Goal: Find specific page/section: Find specific page/section

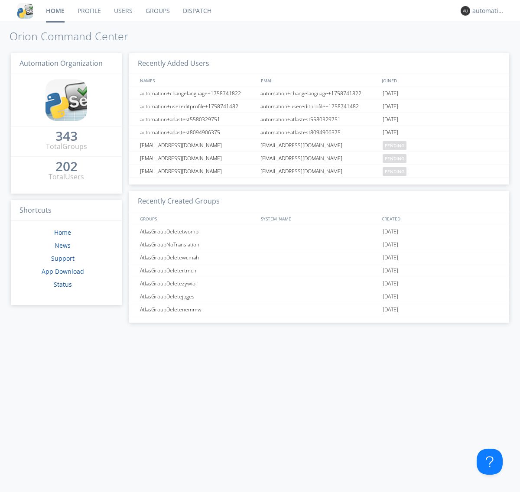
click at [196, 11] on link "Dispatch" at bounding box center [197, 11] width 42 height 22
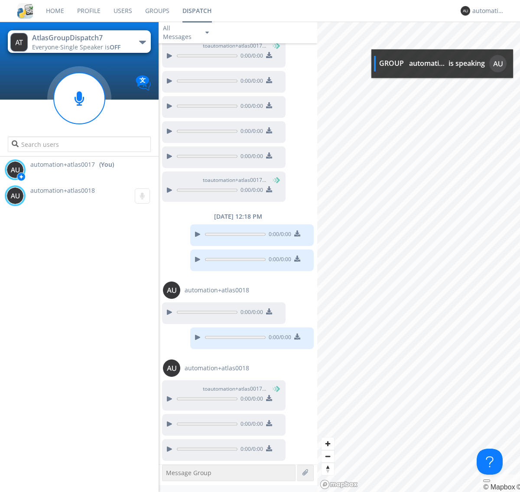
scroll to position [206, 0]
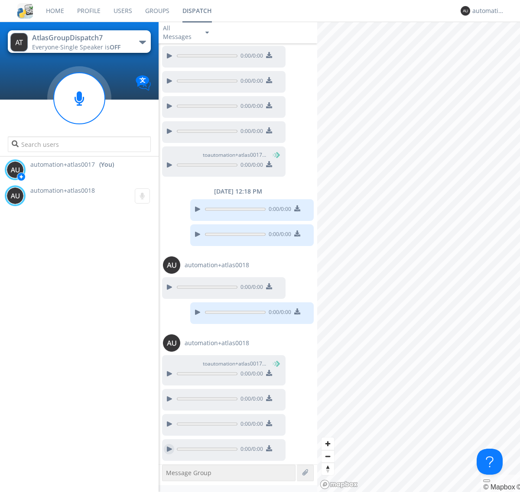
click at [169, 449] on div at bounding box center [169, 449] width 10 height 10
click at [486, 11] on div "automation+atlas0017" at bounding box center [488, 10] width 32 height 9
